Goal: Browse casually

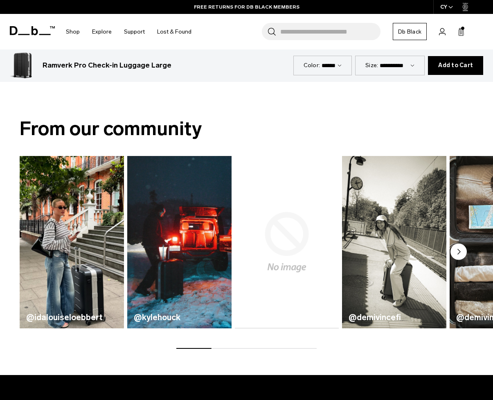
scroll to position [382, 0]
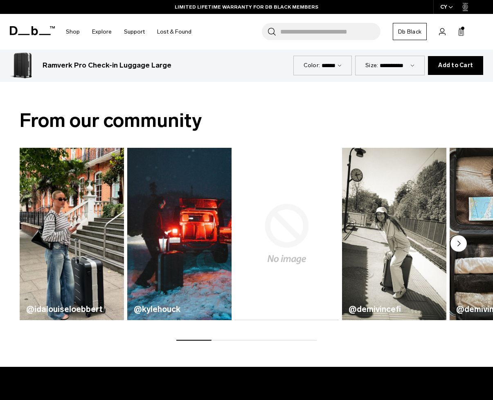
click at [4, 236] on div "@idalouiseloebbert @kylehouck @morganschwarz @demivincefi @demivincefi" at bounding box center [246, 244] width 493 height 192
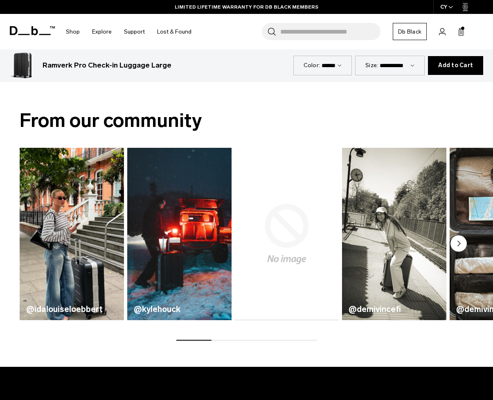
click at [62, 255] on img "1 / 7" at bounding box center [71, 233] width 107 height 177
click at [76, 294] on img "1 / 7" at bounding box center [71, 233] width 107 height 177
